Goal: Task Accomplishment & Management: Manage account settings

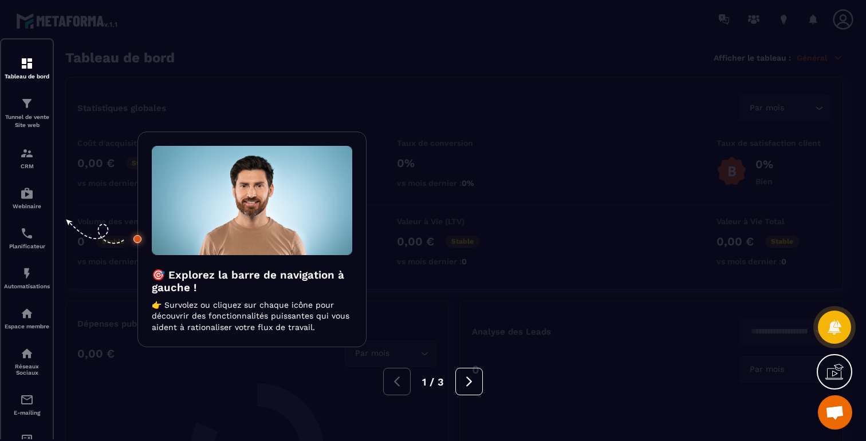
click at [236, 84] on div at bounding box center [433, 220] width 866 height 441
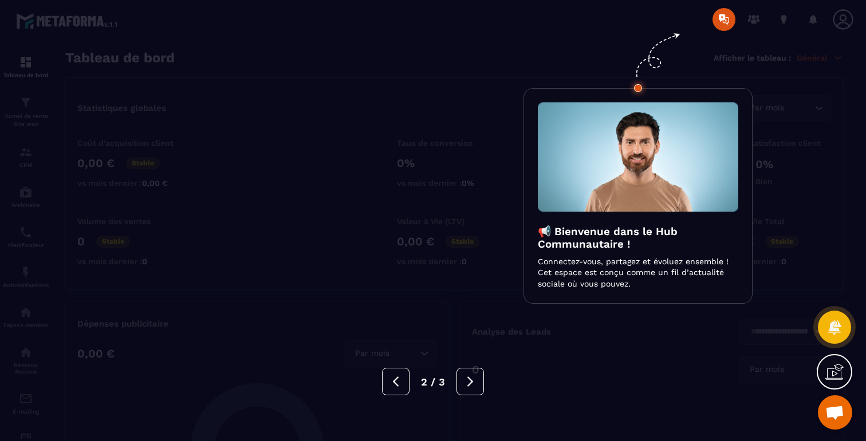
click at [236, 84] on div at bounding box center [433, 220] width 866 height 441
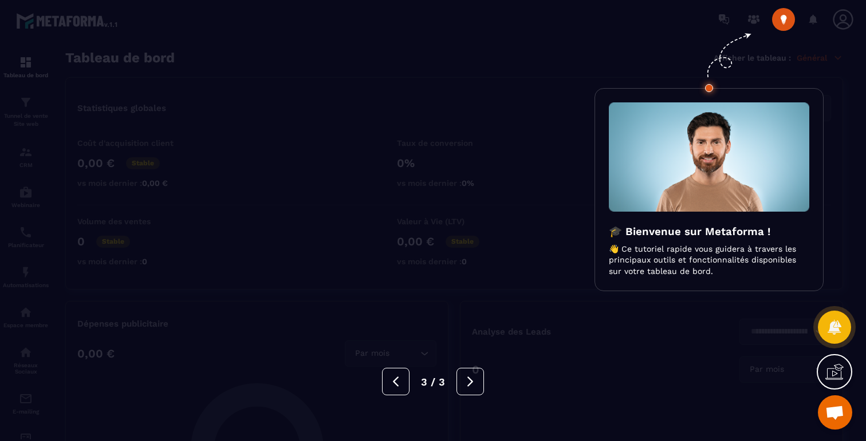
click at [236, 84] on div at bounding box center [433, 220] width 866 height 441
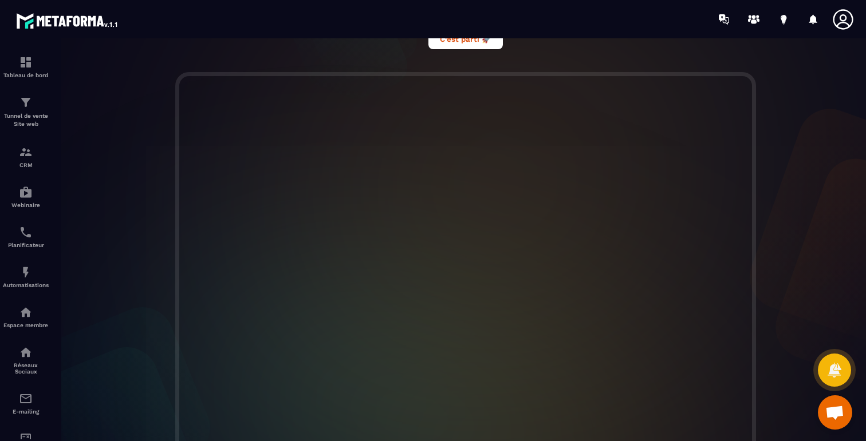
scroll to position [294, 0]
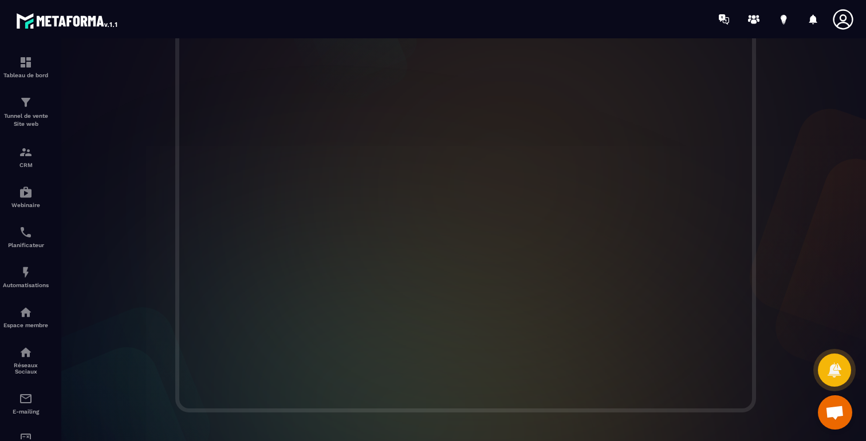
click at [828, 421] on span "Ouvrir le chat" at bounding box center [834, 414] width 19 height 16
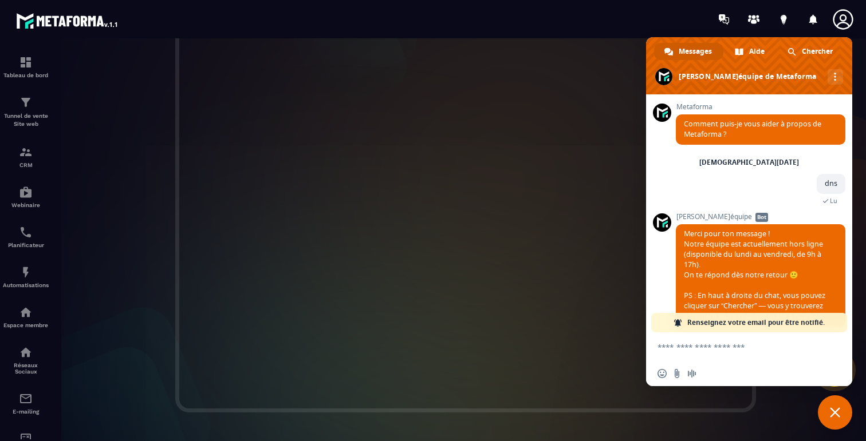
scroll to position [104, 0]
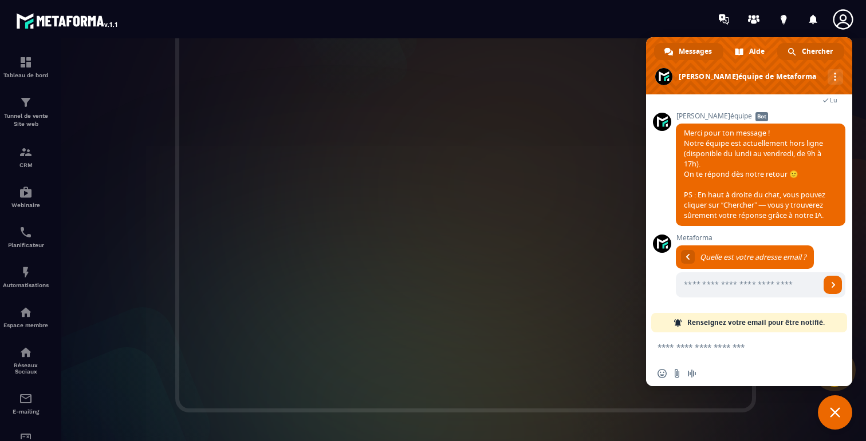
click at [790, 51] on span at bounding box center [791, 52] width 9 height 9
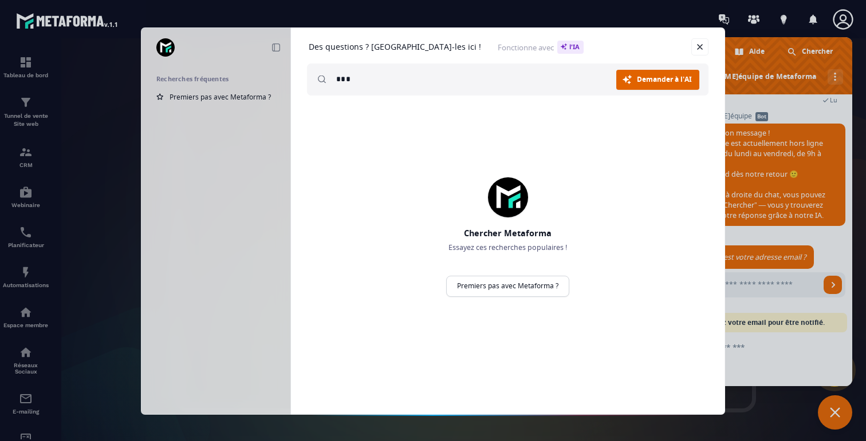
type input "***"
click at [657, 83] on span "Demander à l'AI" at bounding box center [664, 79] width 55 height 7
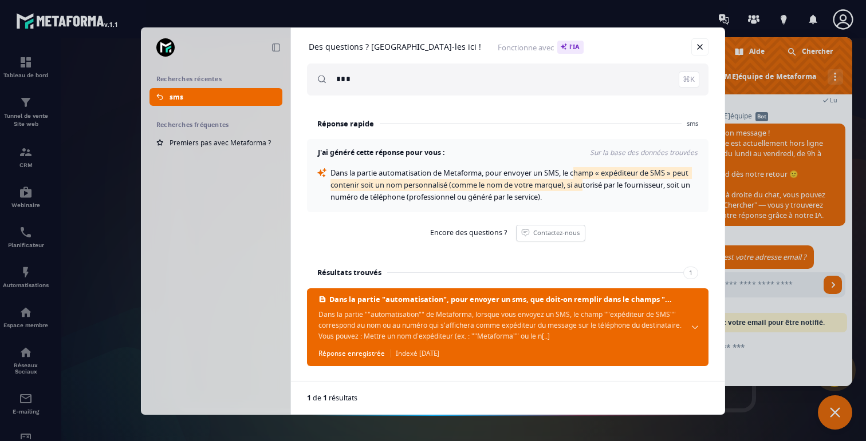
drag, startPoint x: 579, startPoint y: 173, endPoint x: 587, endPoint y: 185, distance: 14.6
click at [587, 185] on span "Dans la partie automatisation de Metaforma, pour envoyer un SMS, le champ « exp…" at bounding box center [510, 185] width 361 height 34
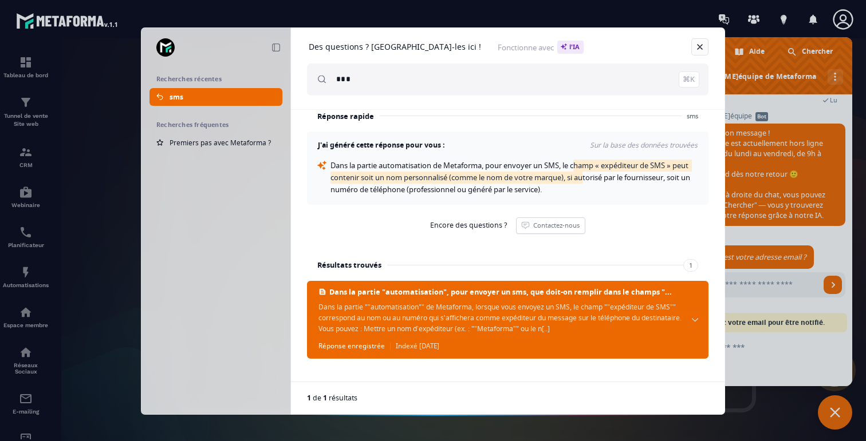
click at [703, 46] on link "Fermer" at bounding box center [699, 46] width 17 height 17
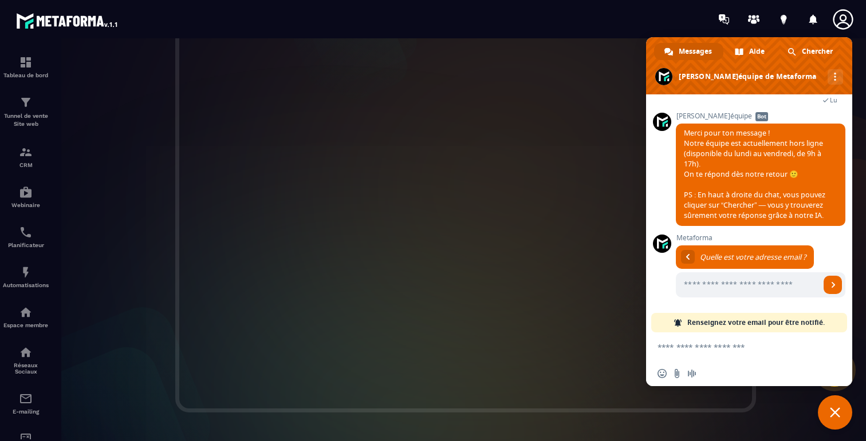
click at [840, 416] on span "Fermer le chat" at bounding box center [834, 413] width 34 height 34
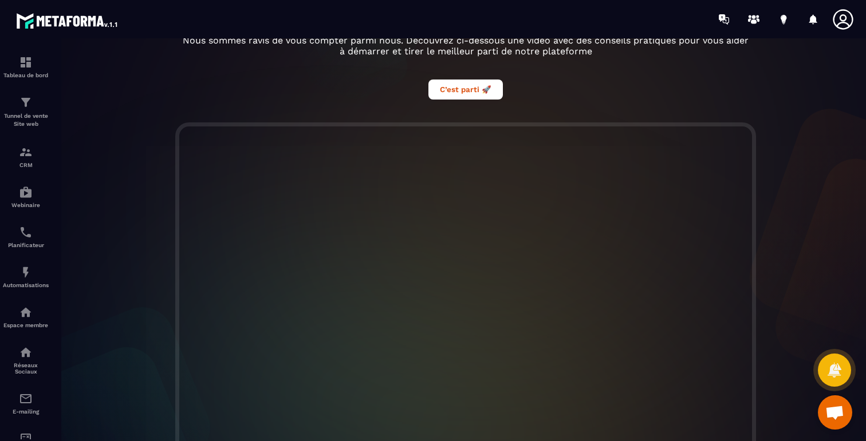
scroll to position [185, 0]
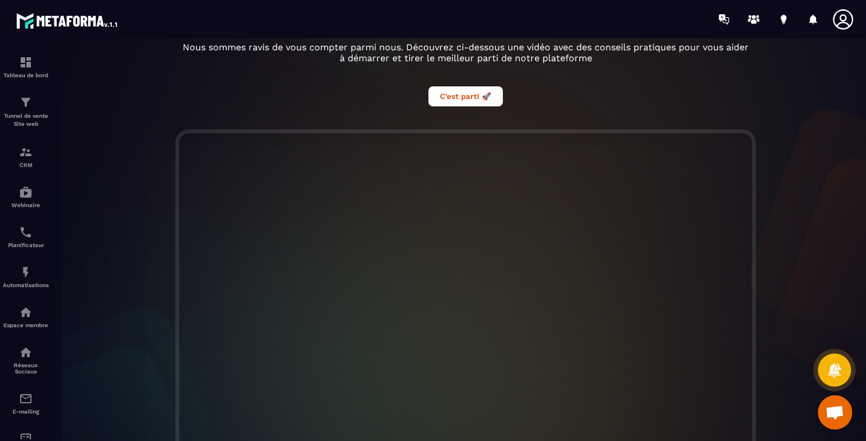
click at [827, 260] on div at bounding box center [465, 324] width 823 height 390
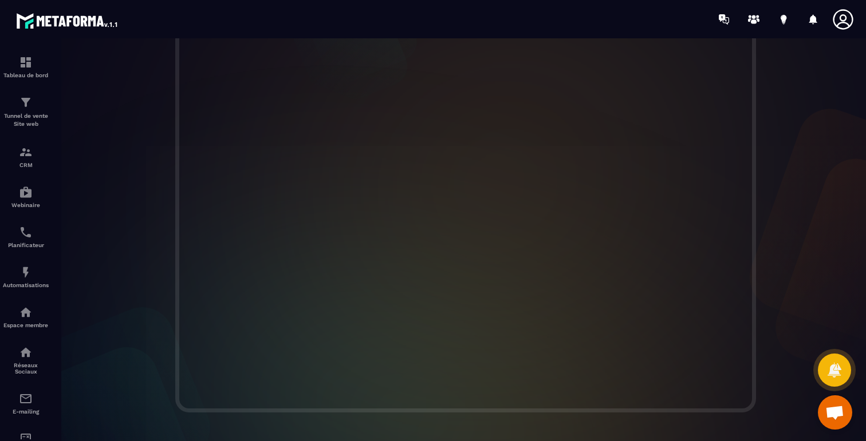
click at [846, 18] on icon at bounding box center [842, 19] width 23 height 23
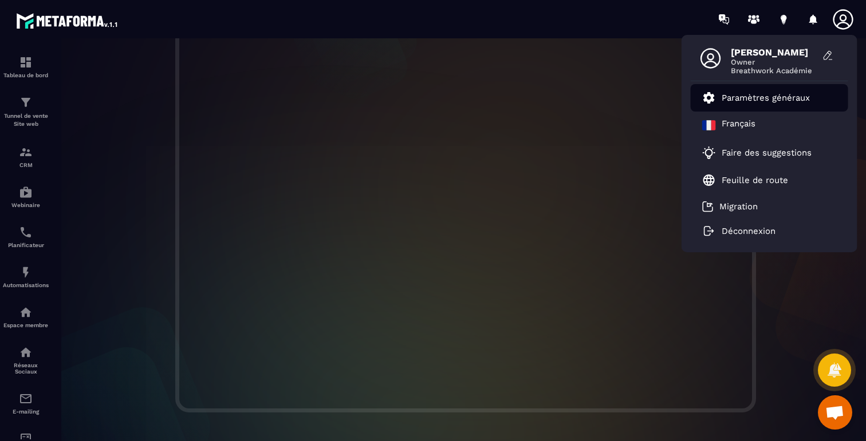
click at [734, 98] on p "Paramètres généraux" at bounding box center [765, 98] width 88 height 10
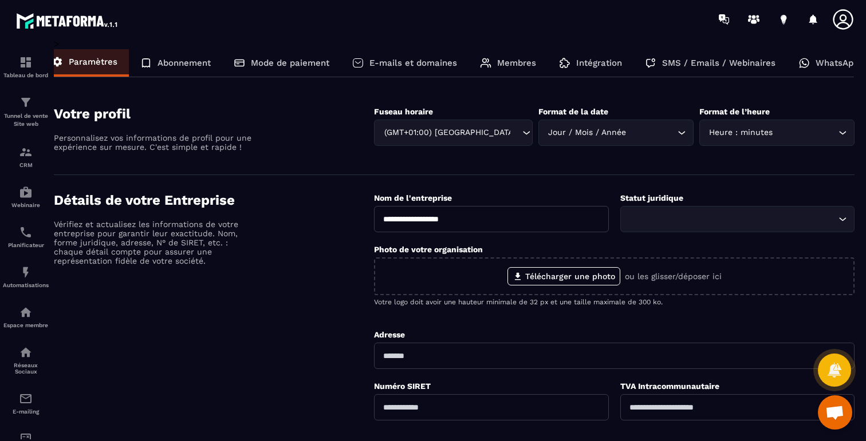
scroll to position [0, 27]
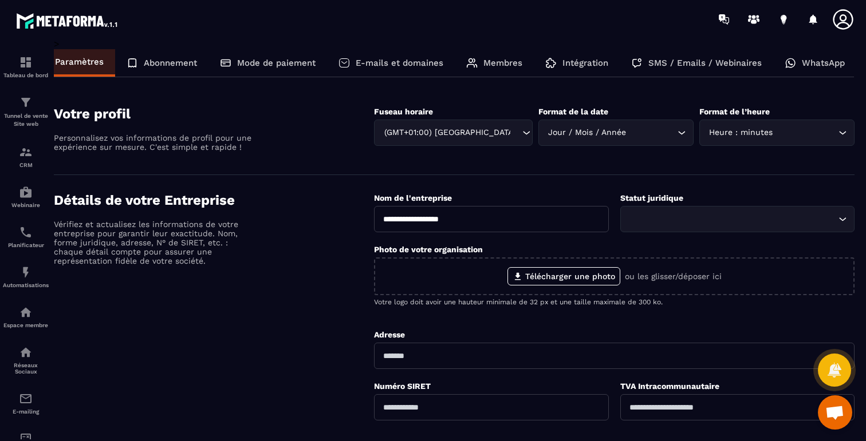
click at [292, 61] on p "Mode de paiement" at bounding box center [276, 63] width 78 height 10
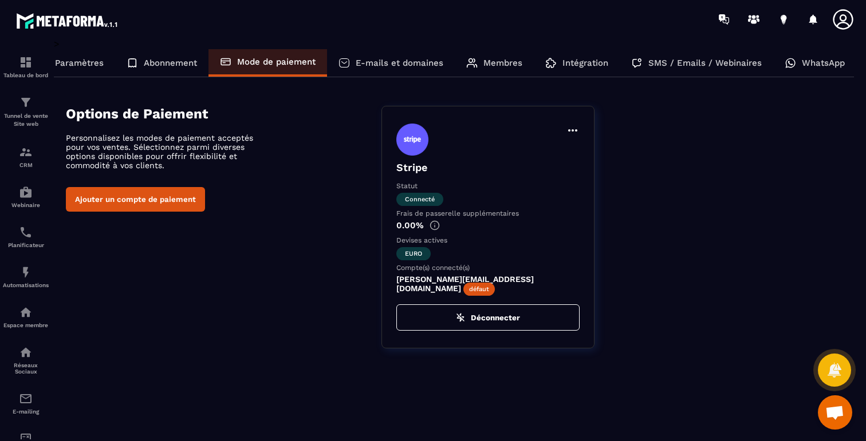
click at [373, 61] on p "E-mails et domaines" at bounding box center [399, 63] width 88 height 10
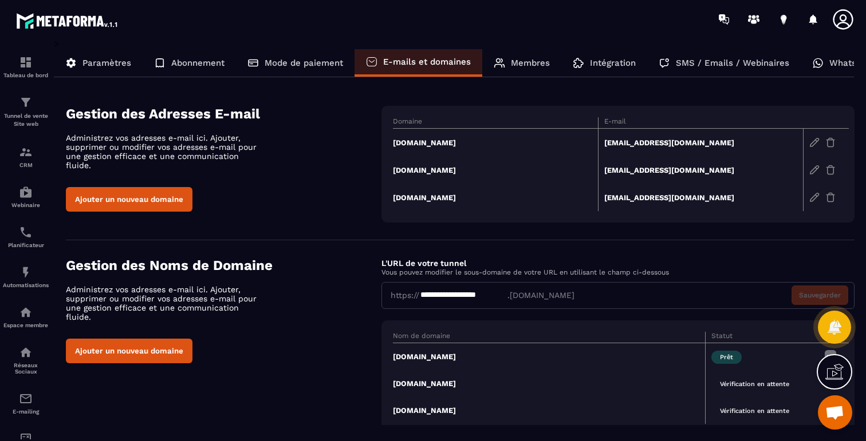
click at [292, 61] on p "Mode de paiement" at bounding box center [303, 63] width 78 height 10
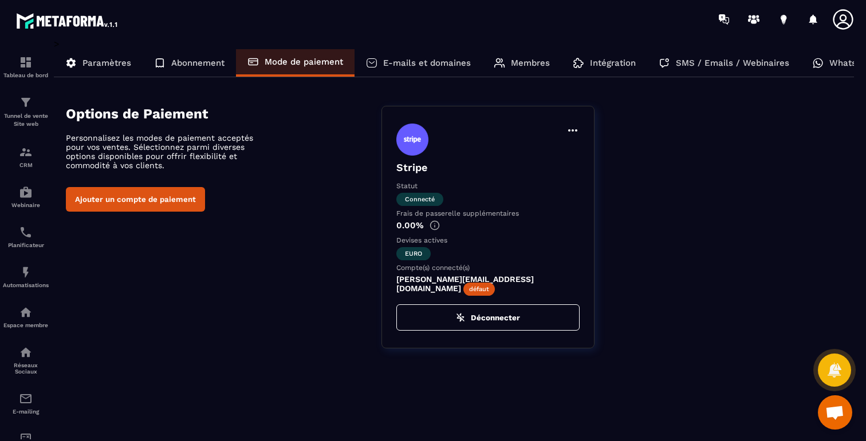
click at [362, 57] on div "E-mails et domaines" at bounding box center [418, 62] width 128 height 27
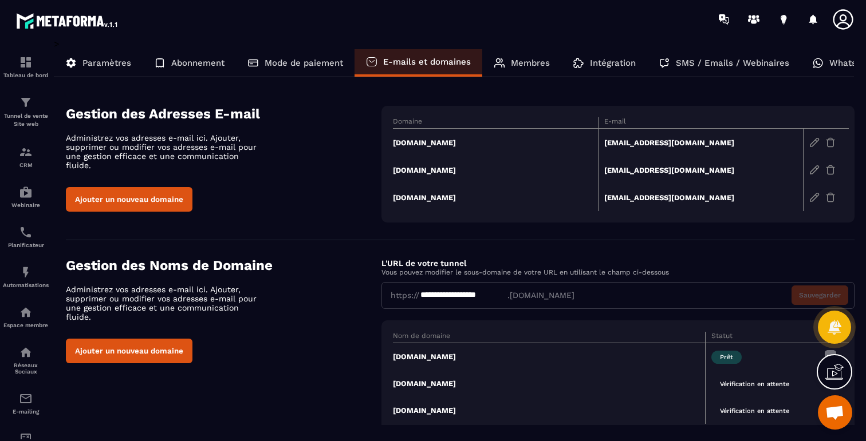
click at [528, 65] on p "Membres" at bounding box center [530, 63] width 39 height 10
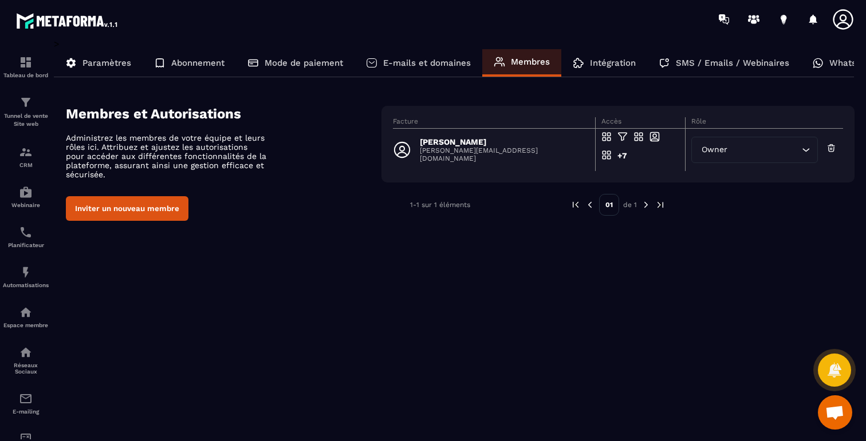
click at [614, 64] on p "Intégration" at bounding box center [613, 63] width 46 height 10
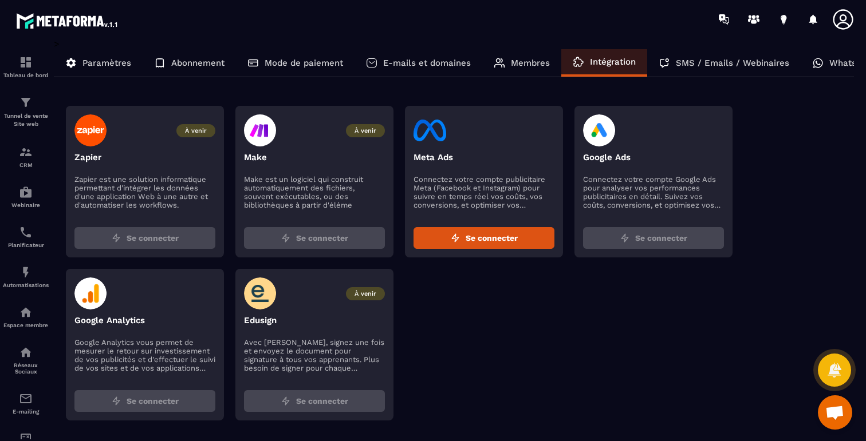
click at [734, 65] on p "SMS / Emails / Webinaires" at bounding box center [731, 63] width 113 height 10
